Goal: Navigation & Orientation: Find specific page/section

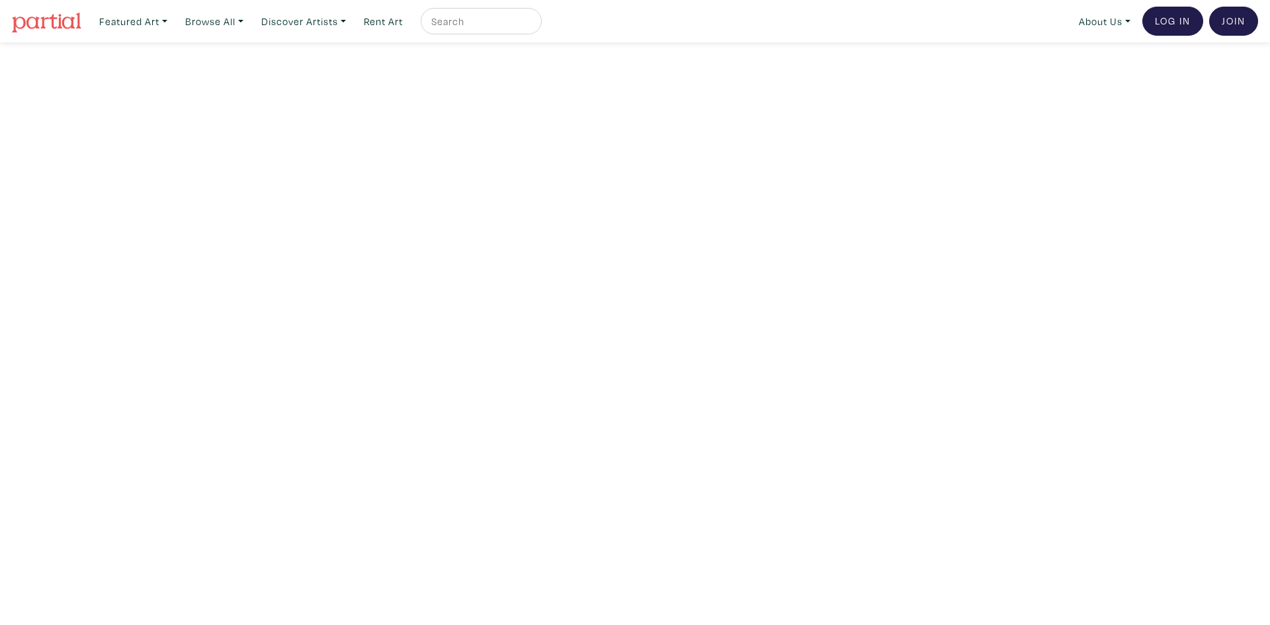
click at [72, 28] on img at bounding box center [46, 23] width 69 height 20
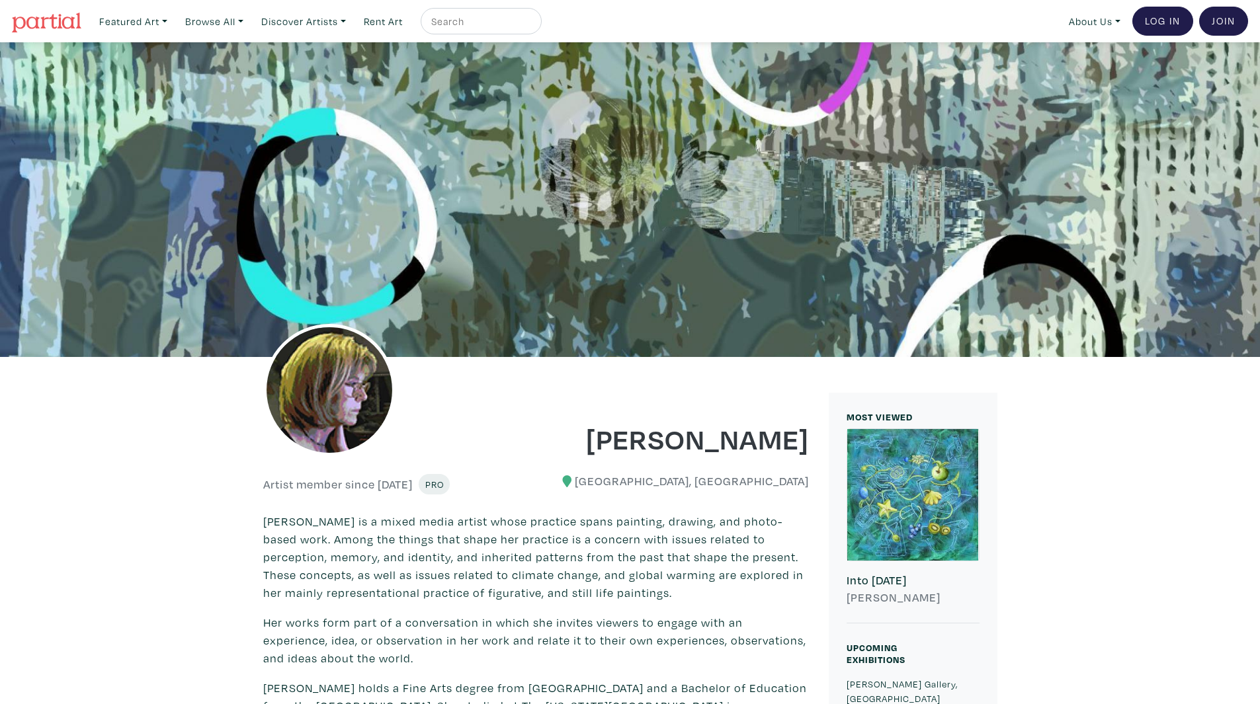
click at [78, 21] on img at bounding box center [46, 23] width 69 height 20
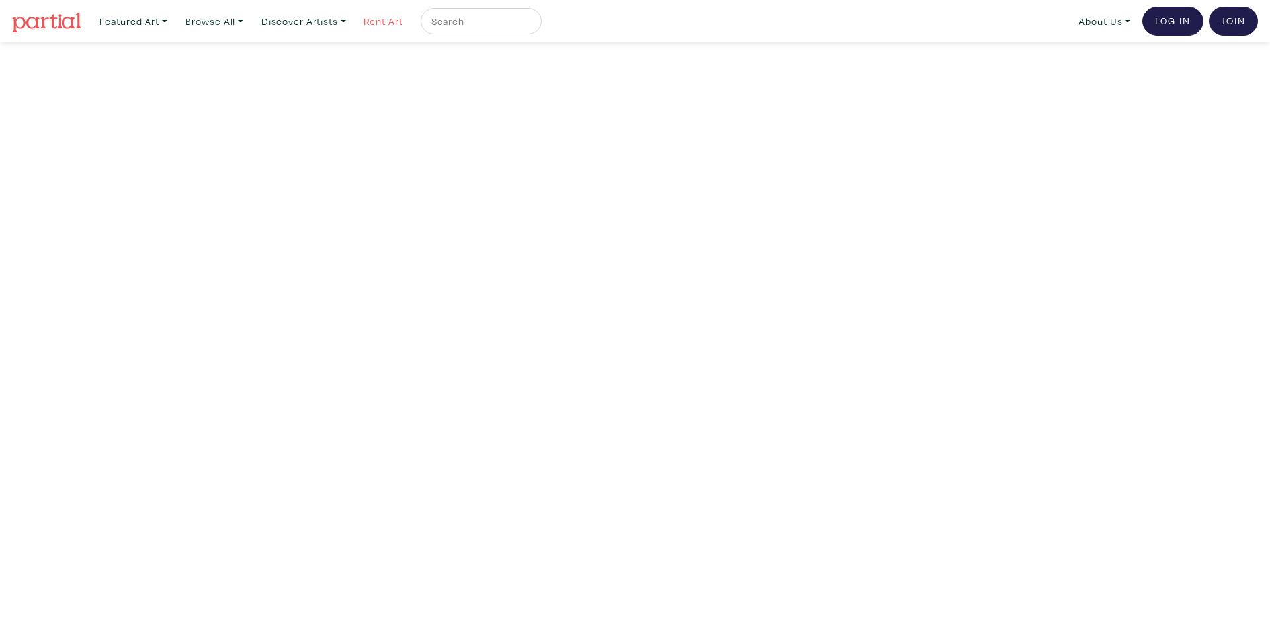
click at [388, 17] on link "Rent Art" at bounding box center [383, 21] width 51 height 27
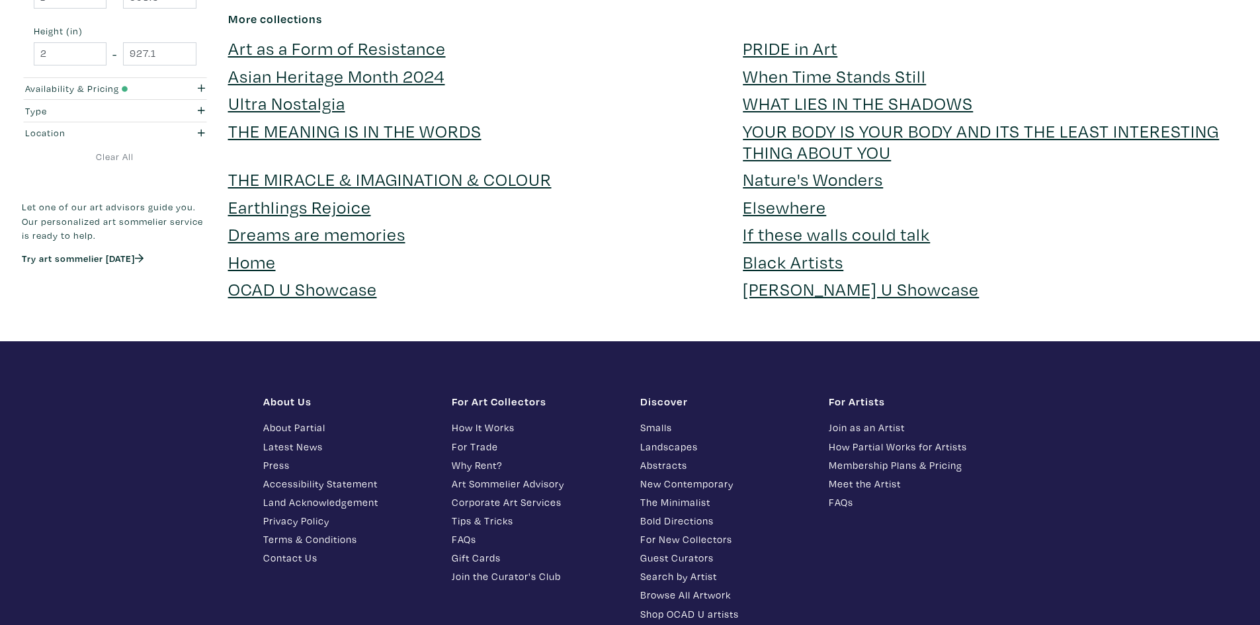
scroll to position [3919, 0]
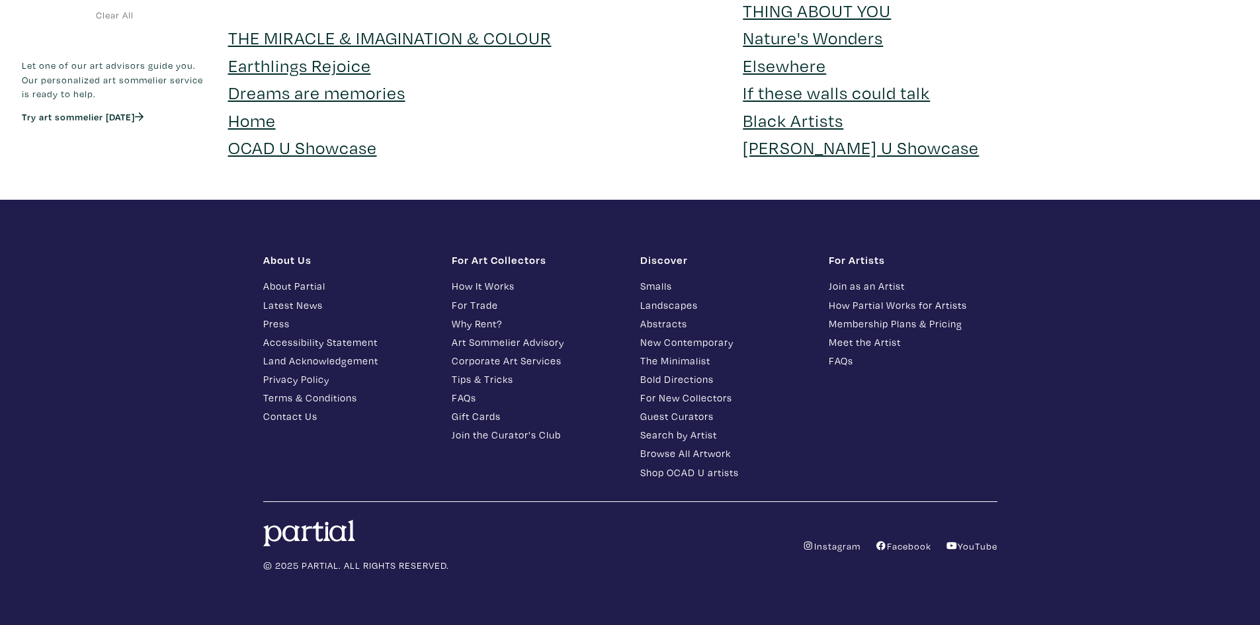
click at [818, 549] on link "Instagram" at bounding box center [831, 546] width 58 height 13
click at [819, 609] on footer "About Us About Partial Latest News Press Accessibility Statement Land Acknowled…" at bounding box center [630, 413] width 1260 height 426
